Goal: Task Accomplishment & Management: Complete application form

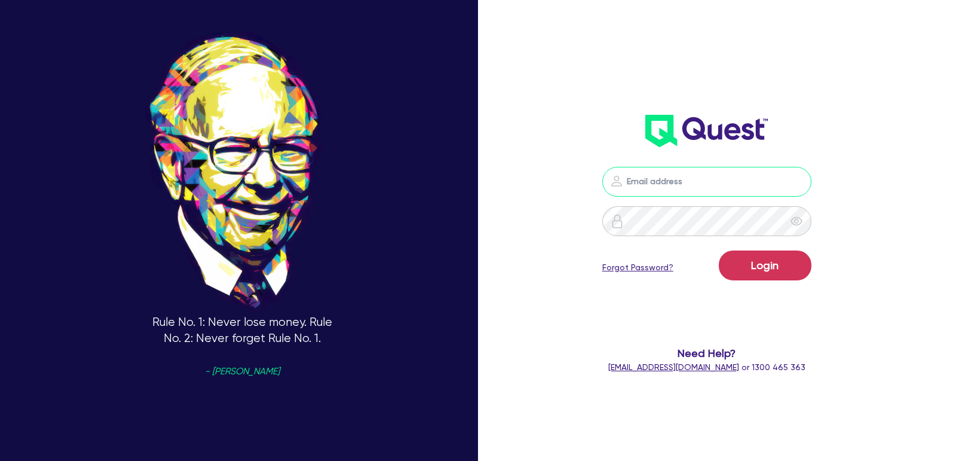
type input "[EMAIL_ADDRESS][PERSON_NAME][DOMAIN_NAME]"
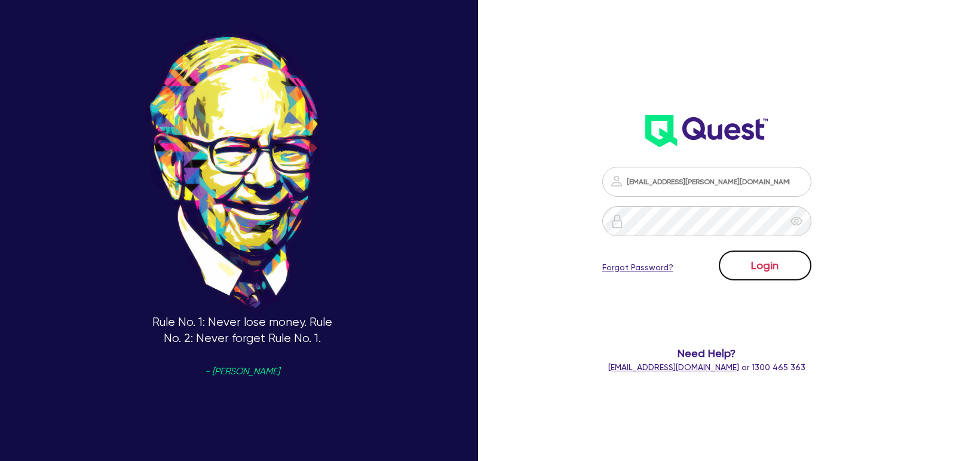
click at [749, 261] on button "Login" at bounding box center [765, 265] width 93 height 30
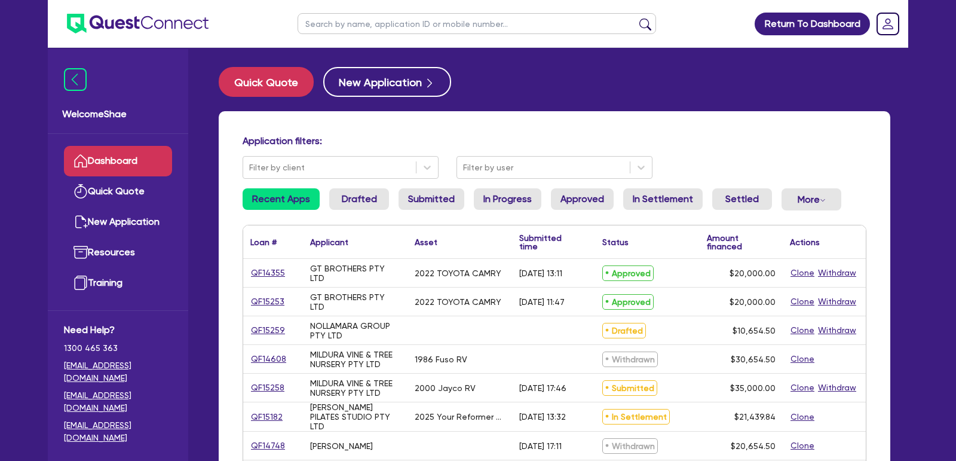
click at [363, 26] on input "text" at bounding box center [477, 23] width 359 height 21
type input "synergy"
click at [636, 18] on button "submit" at bounding box center [645, 26] width 19 height 17
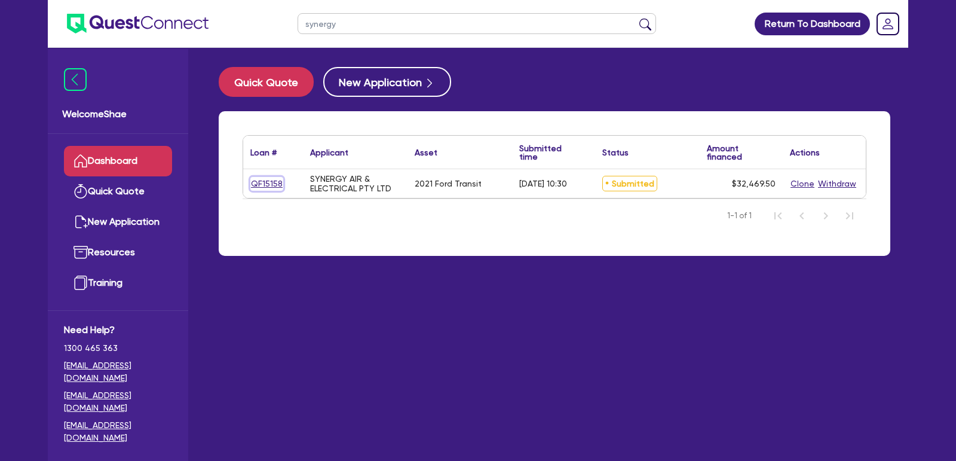
click at [256, 180] on link "QF15158" at bounding box center [266, 184] width 33 height 14
select select "CARS_AND_LIGHT_TRUCKS"
select select "PASSENGER_VEHICLES"
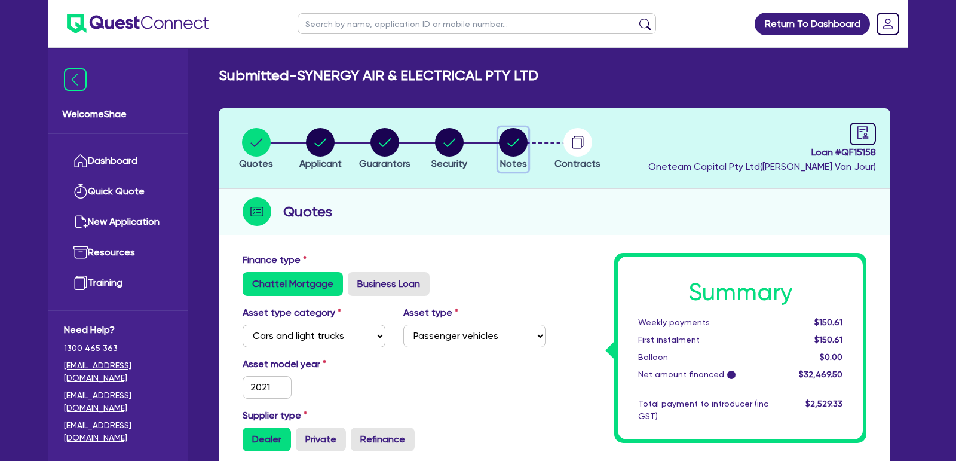
click at [516, 149] on circle "button" at bounding box center [513, 142] width 29 height 29
select select "Other"
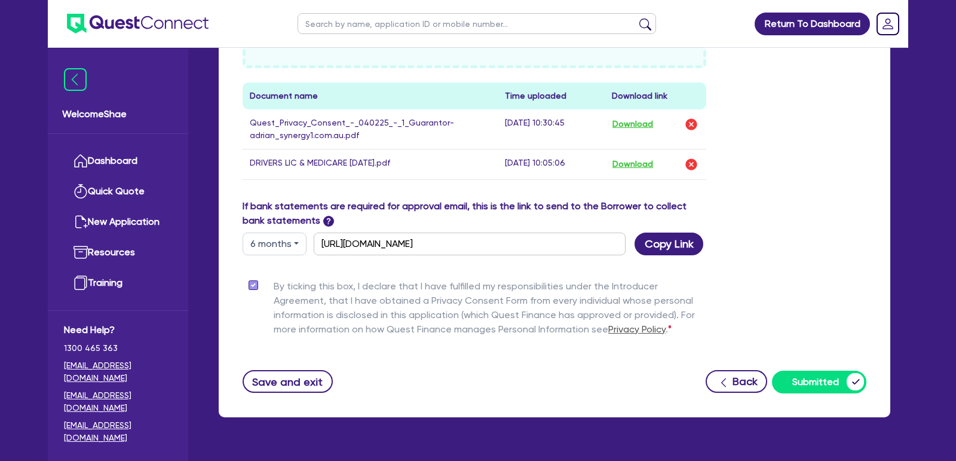
scroll to position [656, 0]
